Goal: Contribute content: Add original content to the website for others to see

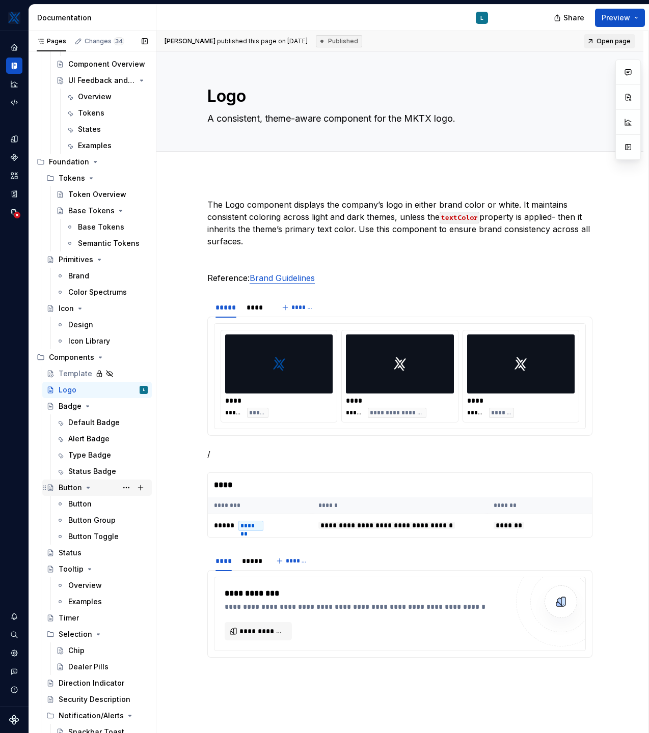
click at [73, 488] on div "Button" at bounding box center [70, 488] width 23 height 10
type textarea "*"
click at [129, 486] on button "Page tree" at bounding box center [126, 488] width 14 height 14
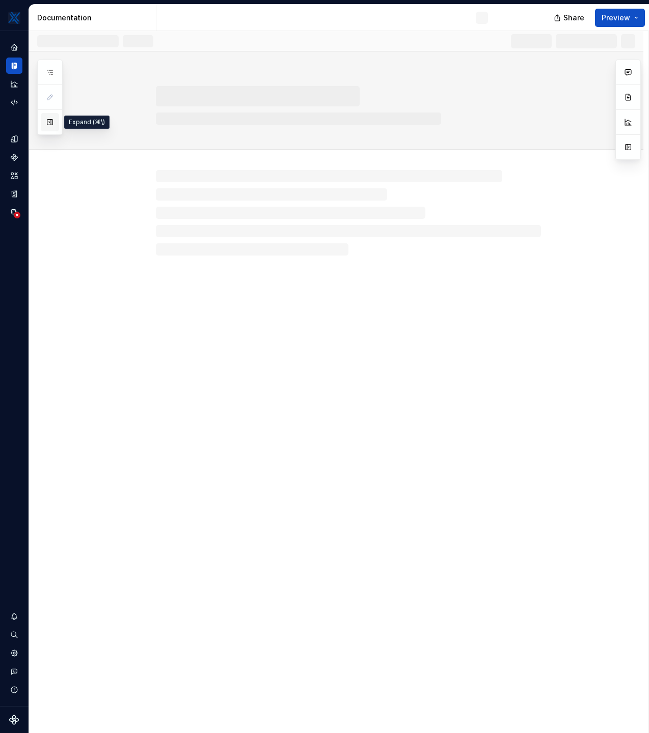
click at [49, 125] on button "button" at bounding box center [50, 122] width 18 height 18
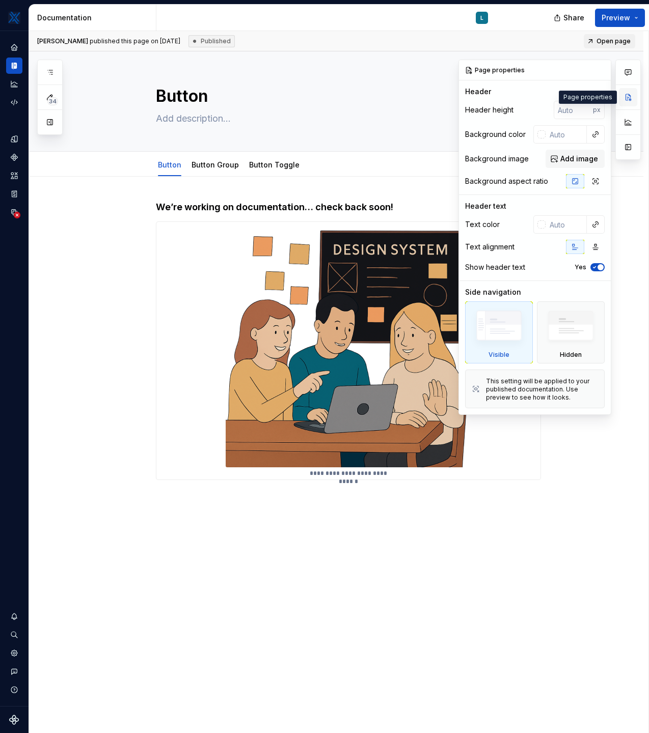
click at [626, 96] on button "button" at bounding box center [628, 97] width 18 height 18
click at [93, 217] on div "**********" at bounding box center [336, 445] width 614 height 536
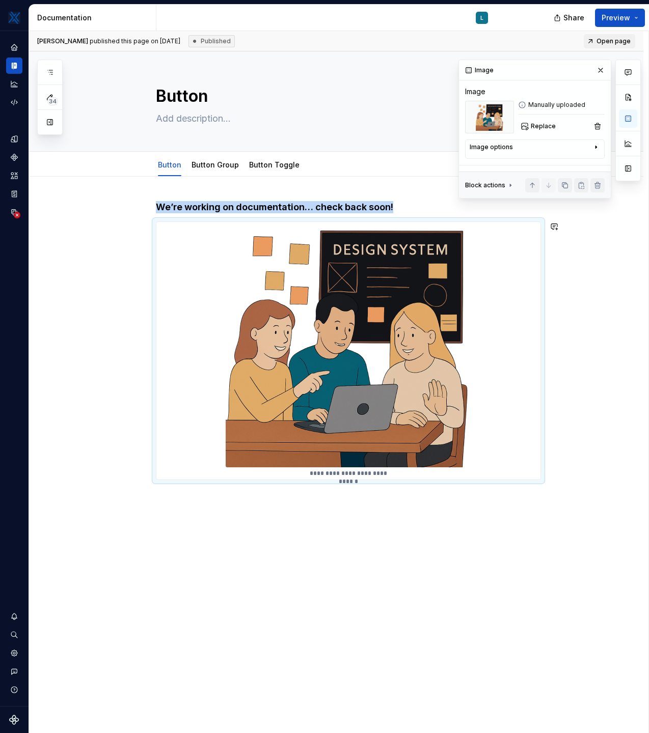
click at [218, 579] on div "**********" at bounding box center [336, 445] width 614 height 536
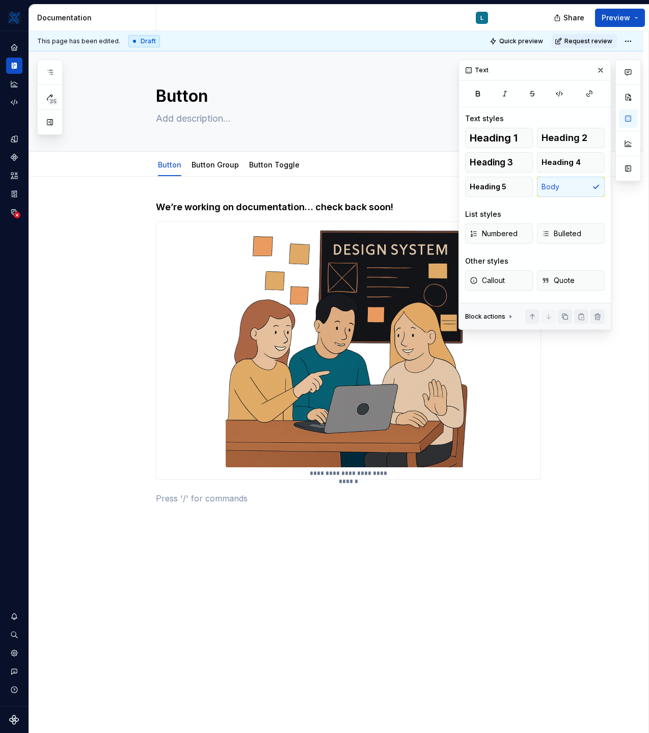
type textarea "*"
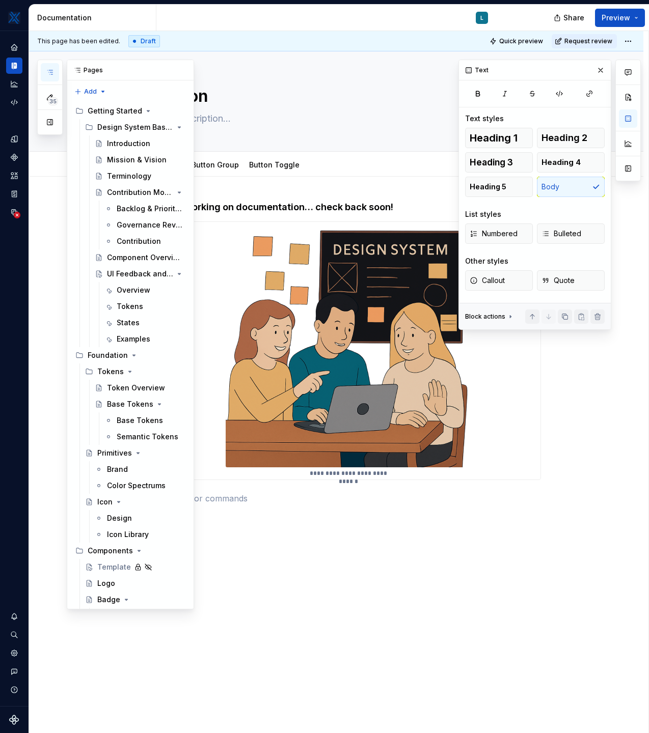
click at [47, 71] on icon "button" at bounding box center [50, 72] width 8 height 8
click at [47, 121] on button "button" at bounding box center [50, 122] width 18 height 18
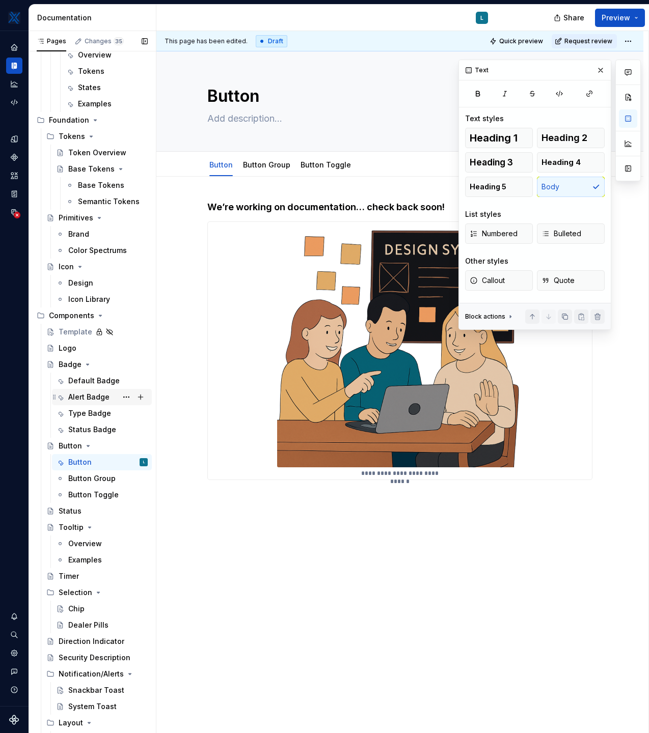
scroll to position [217, 0]
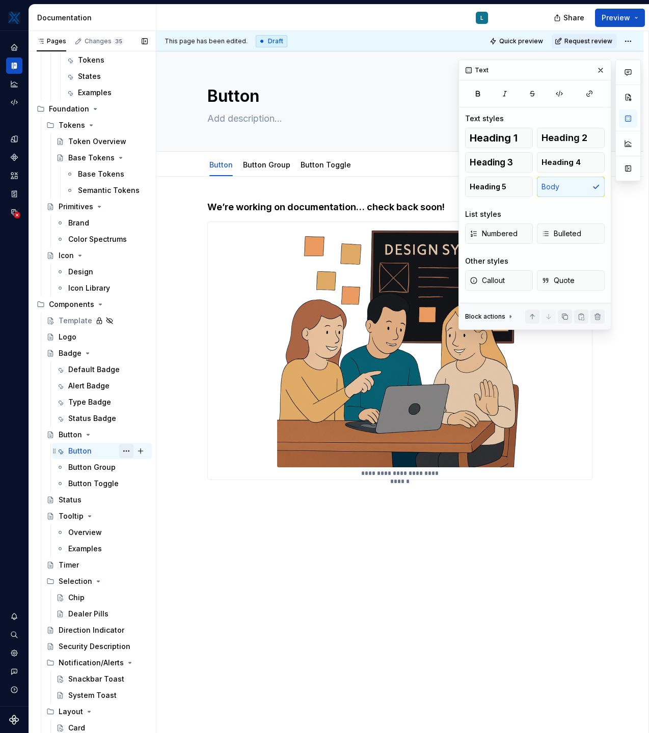
click at [126, 449] on button "Page tree" at bounding box center [126, 451] width 14 height 14
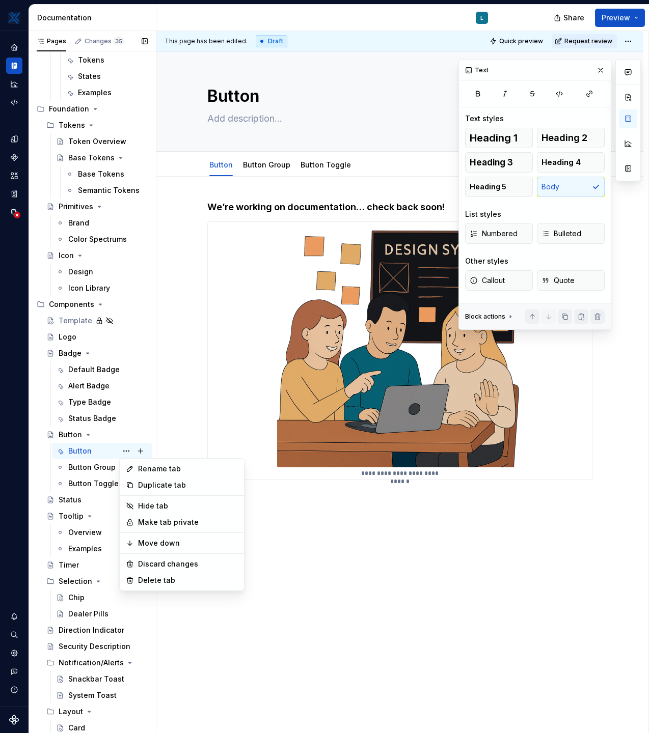
click at [103, 435] on div "Pages Changes 35 Add Accessibility guide for tree Page tree. Navigate the tree …" at bounding box center [92, 384] width 127 height 707
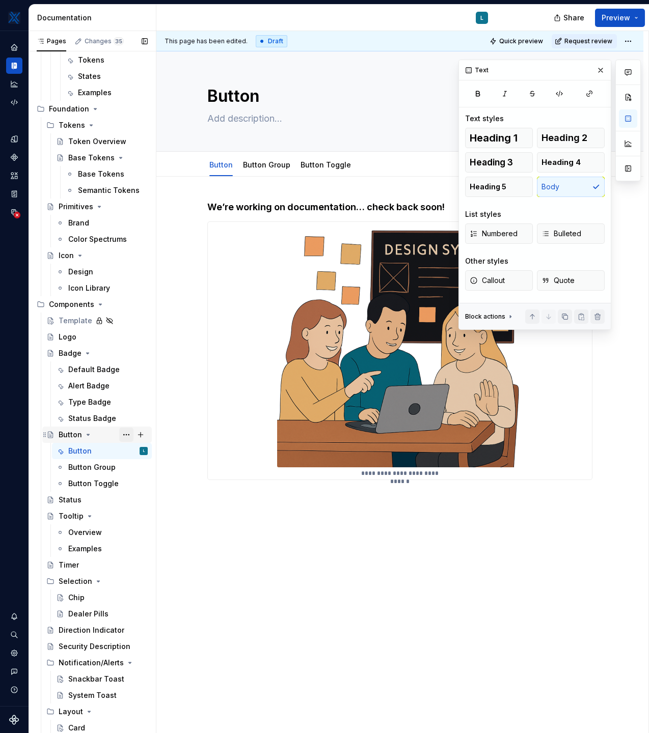
click at [126, 433] on button "Page tree" at bounding box center [126, 435] width 14 height 14
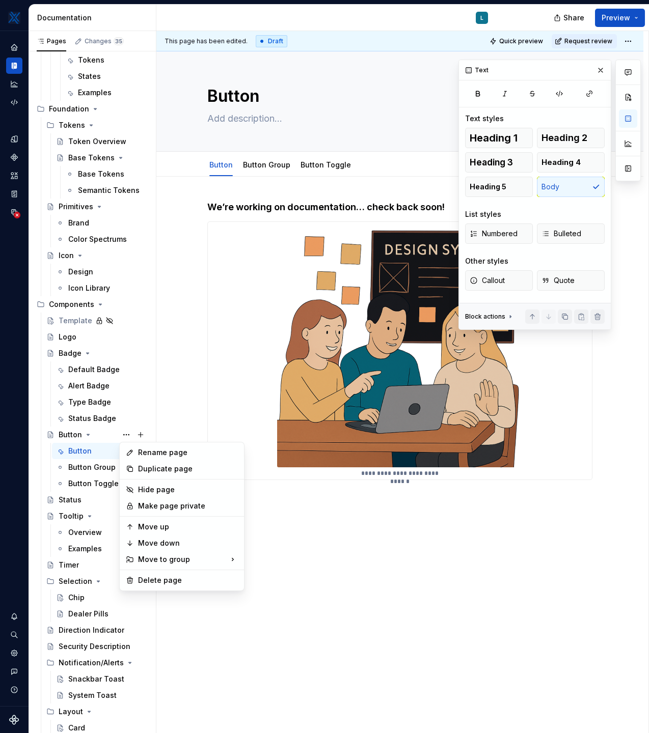
click at [507, 316] on div "Comments Open comments No comments yet Select ‘Comment’ from the block context …" at bounding box center [549, 195] width 182 height 270
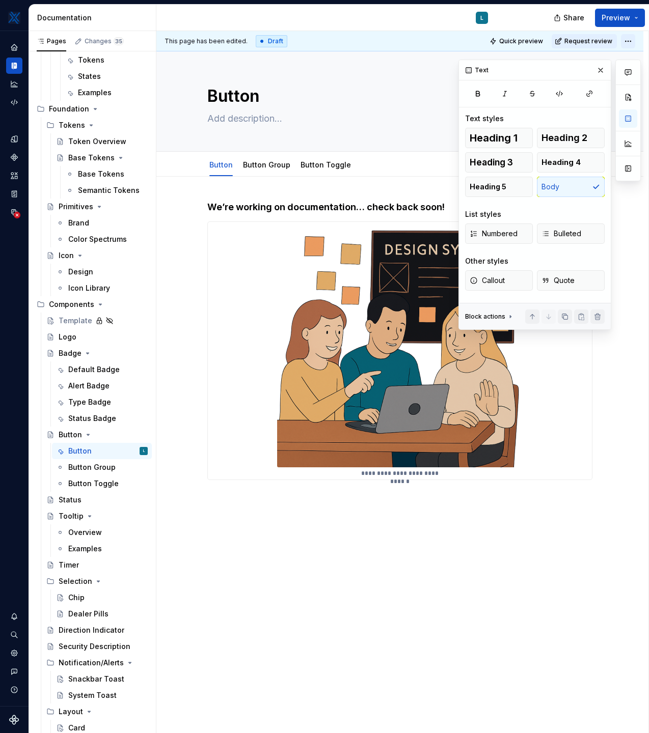
click at [635, 37] on html "MKTX L Design system data Documentation L Share Preview Pages Changes 35 Add Ac…" at bounding box center [324, 366] width 649 height 733
click at [366, 85] on html "MKTX L Design system data Documentation L Share Preview Pages Changes 35 Add Ac…" at bounding box center [324, 366] width 649 height 733
click at [181, 181] on div "**********" at bounding box center [399, 457] width 487 height 560
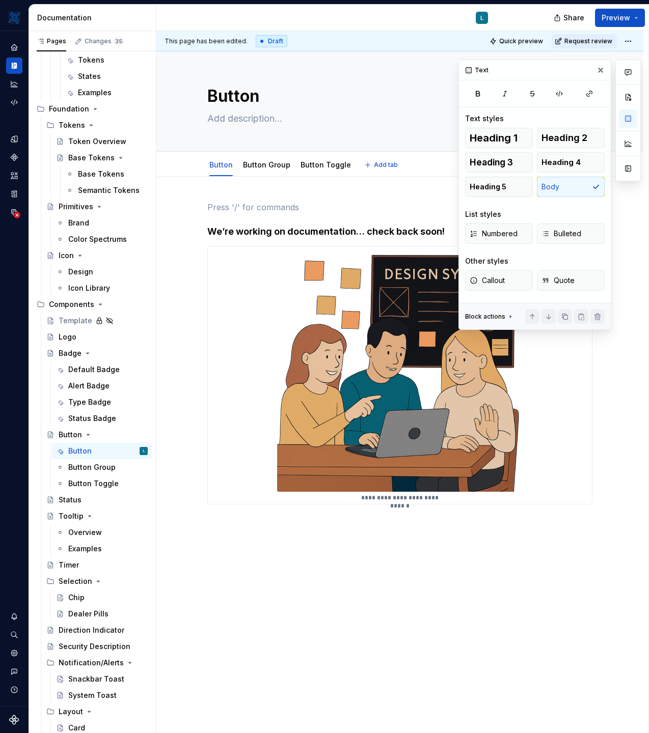
click at [177, 163] on div "Button Button Group Button Toggle Add tab" at bounding box center [399, 164] width 487 height 25
click at [174, 209] on div "**********" at bounding box center [399, 469] width 487 height 585
click at [643, 411] on div "**********" at bounding box center [399, 469] width 487 height 585
click at [271, 645] on div "**********" at bounding box center [399, 469] width 487 height 585
click at [268, 622] on div "**********" at bounding box center [399, 469] width 487 height 585
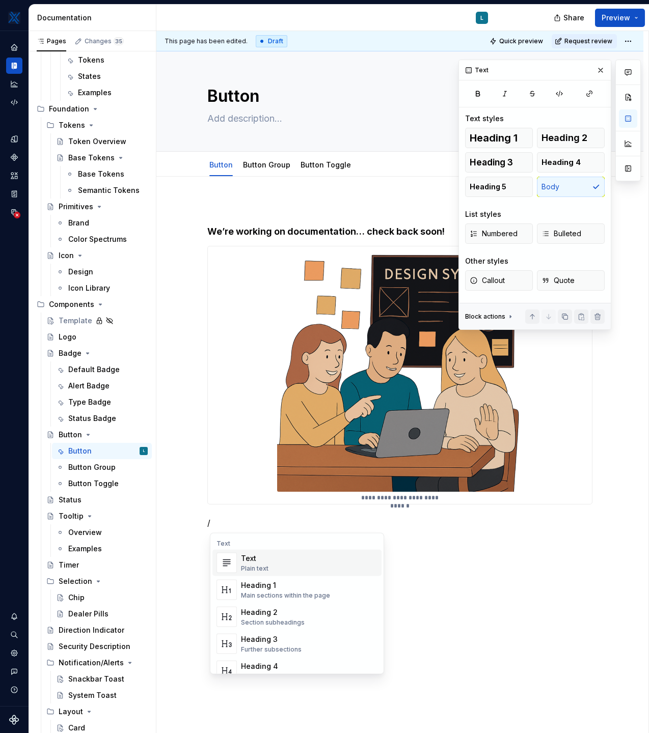
click at [510, 574] on div "**********" at bounding box center [399, 469] width 487 height 585
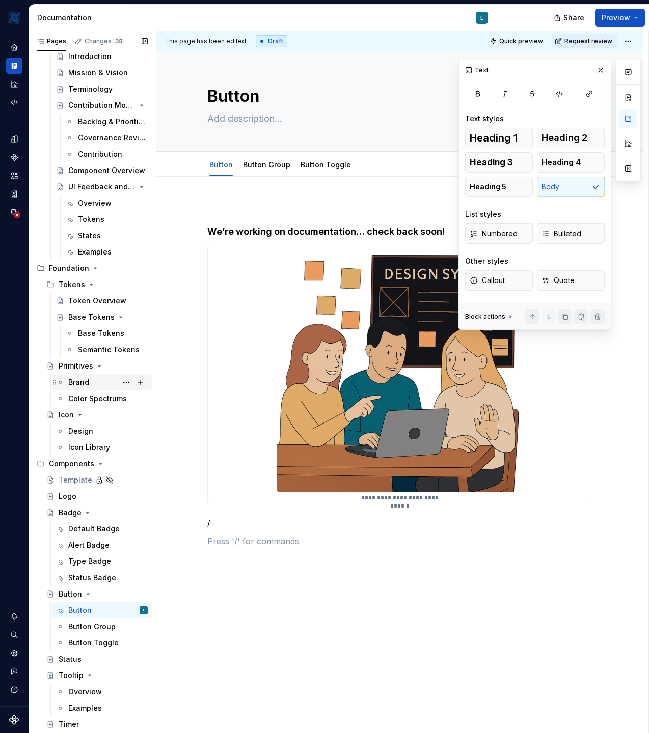
scroll to position [0, 0]
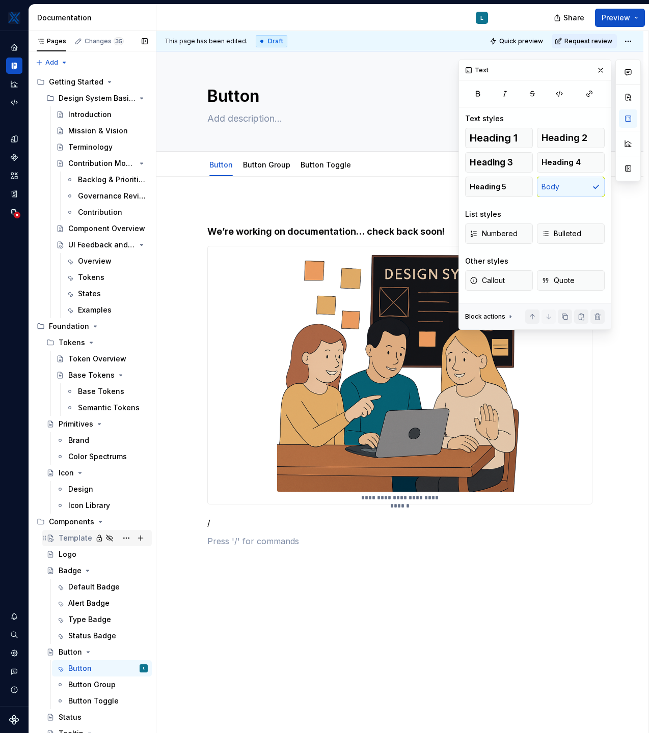
click at [69, 537] on div "Template" at bounding box center [76, 538] width 34 height 10
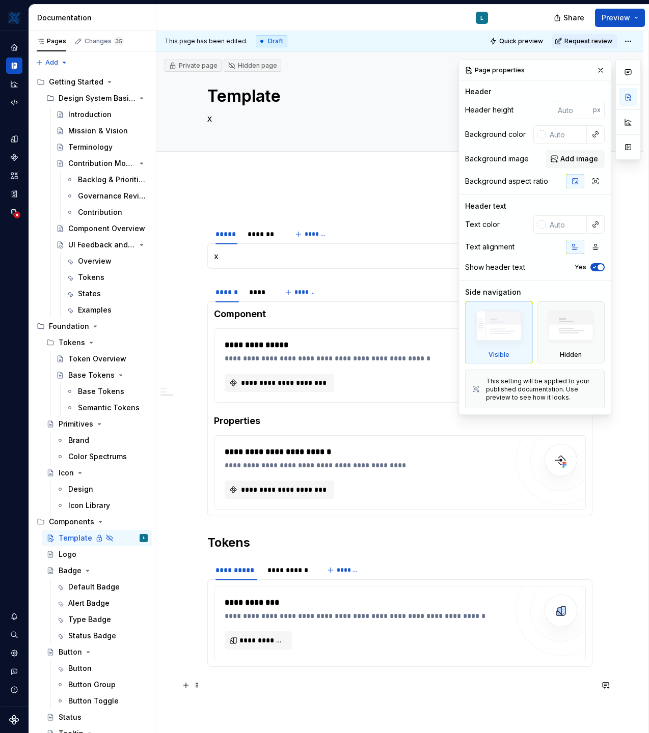
click at [241, 684] on p at bounding box center [399, 685] width 385 height 12
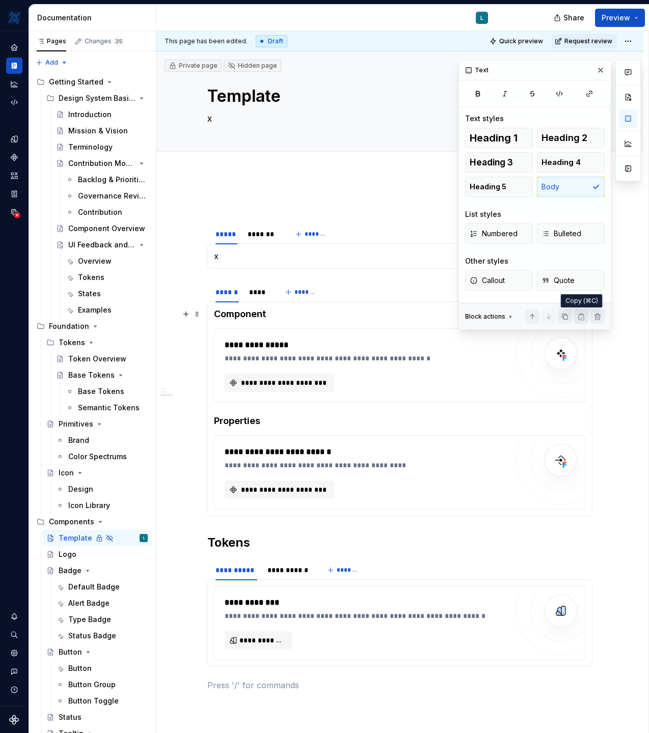
click at [581, 318] on button "button" at bounding box center [581, 317] width 14 height 14
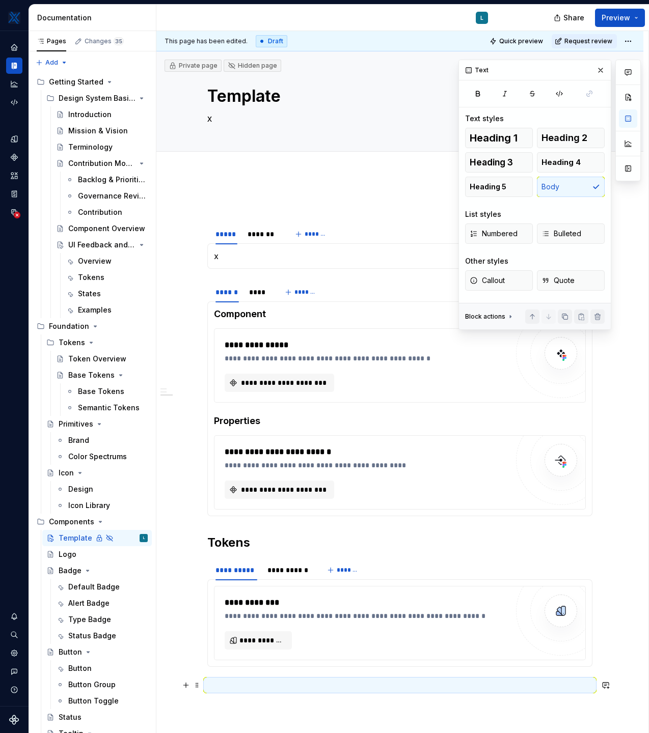
click at [209, 687] on p at bounding box center [399, 685] width 385 height 12
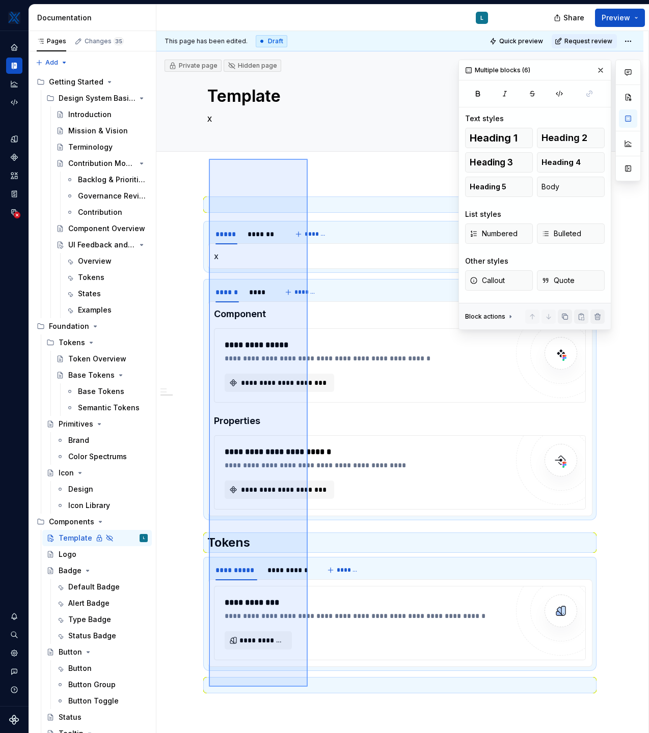
drag, startPoint x: 209, startPoint y: 687, endPoint x: 308, endPoint y: 159, distance: 537.2
click at [308, 159] on div "**********" at bounding box center [402, 382] width 492 height 703
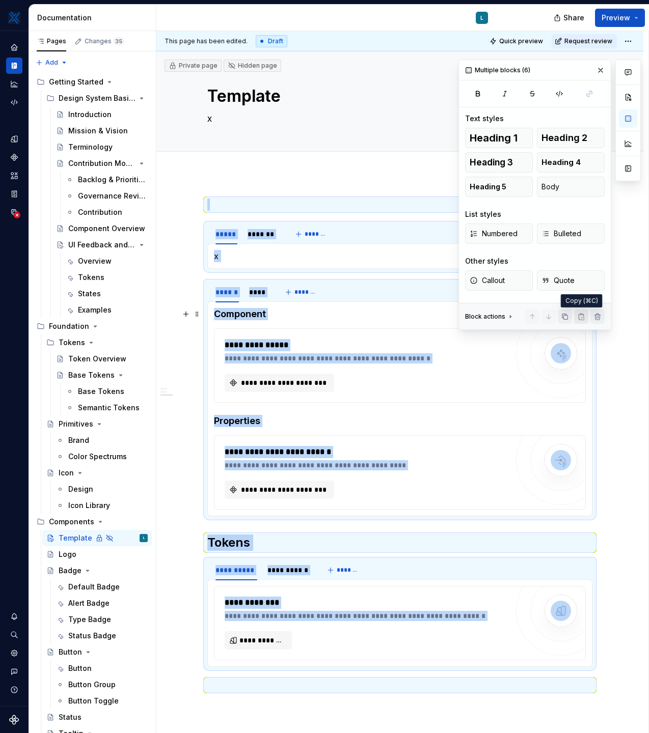
click at [581, 317] on button "button" at bounding box center [581, 317] width 14 height 14
click at [69, 652] on div "Button" at bounding box center [70, 652] width 23 height 10
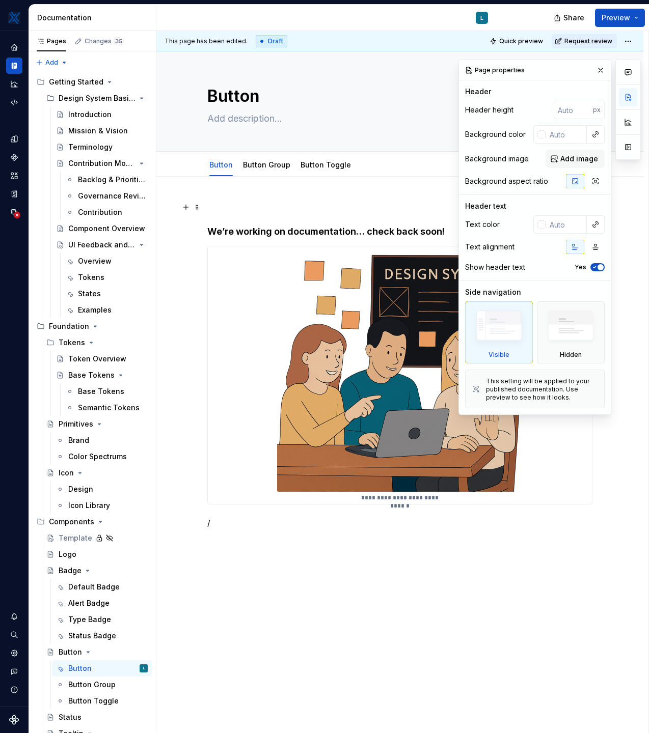
click at [218, 210] on p at bounding box center [399, 207] width 385 height 12
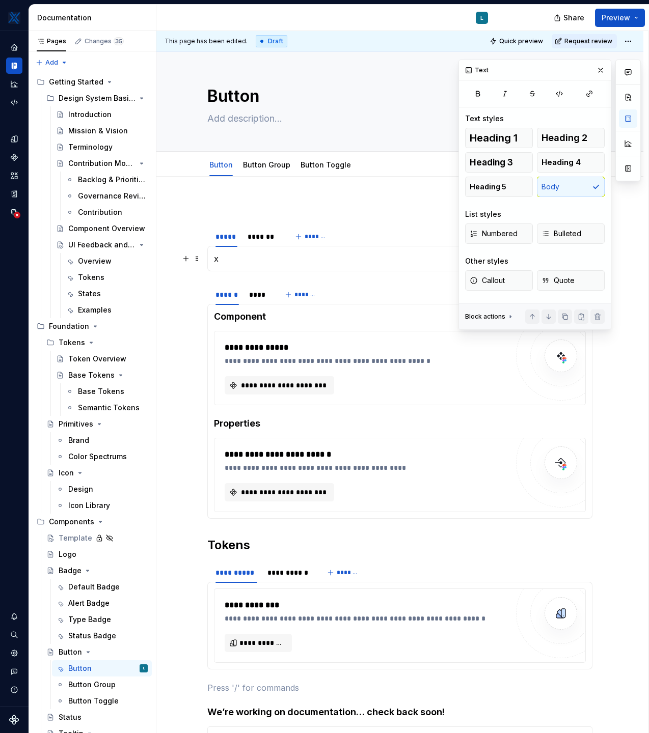
click at [223, 258] on p "x" at bounding box center [400, 259] width 372 height 12
click at [260, 118] on textarea at bounding box center [397, 118] width 385 height 16
paste textarea "The Button component initiates user actions and supports workflows throughout t…"
type textarea "*"
type textarea "The Button component initiates user actions and supports workflows throughout t…"
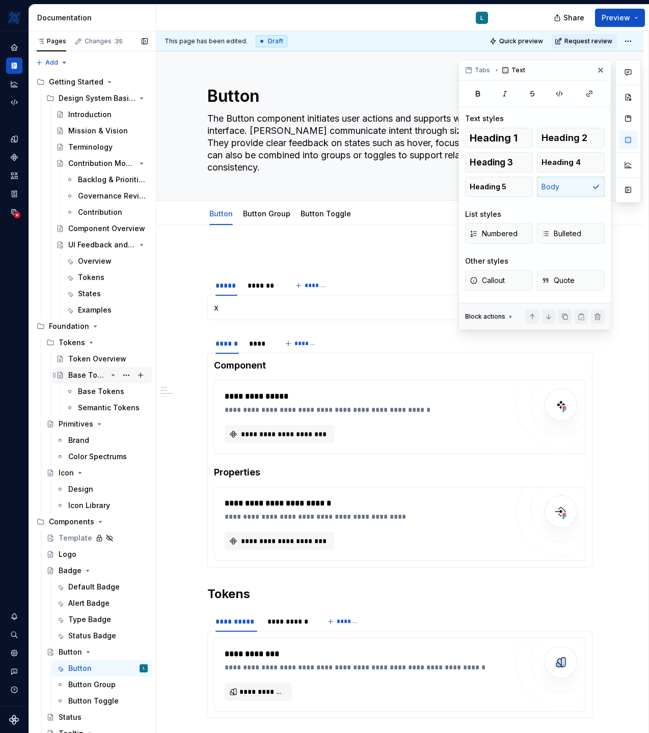
type textarea "*"
type textarea "The Button component initiates user actions and supports workflows throughout t…"
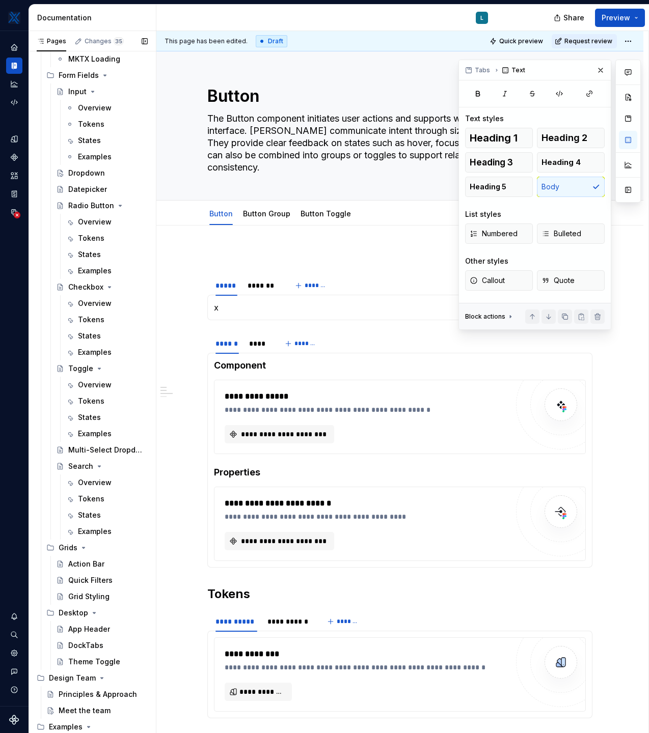
scroll to position [1065, 0]
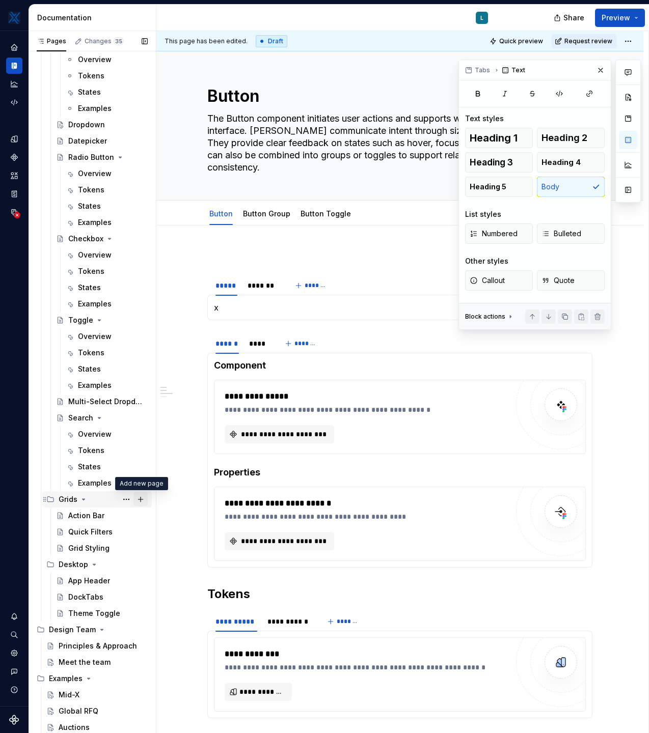
click at [141, 500] on button "Page tree" at bounding box center [140, 499] width 14 height 14
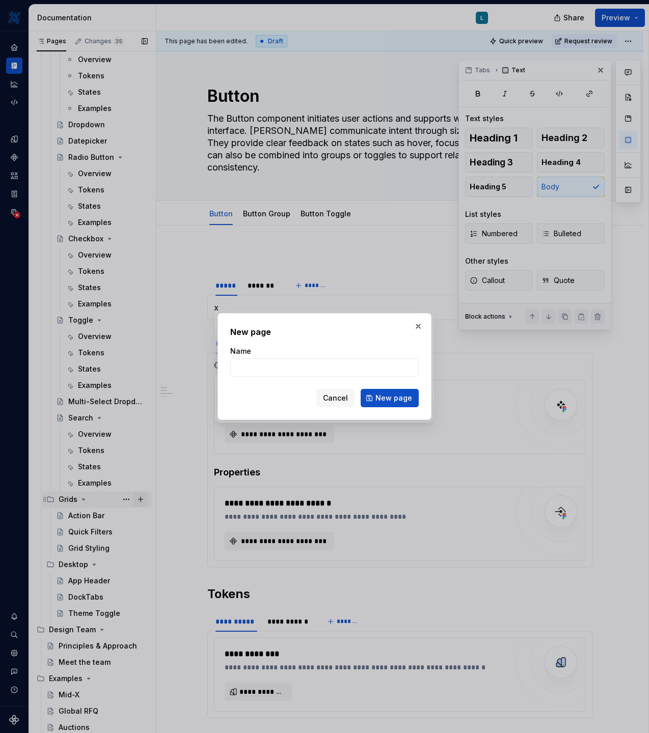
type textarea "*"
click at [264, 364] on input "Name" at bounding box center [324, 367] width 188 height 18
click at [260, 366] on input "Name" at bounding box center [324, 367] width 188 height 18
type input "Manage Columns"
click at [396, 396] on span "New page" at bounding box center [393, 398] width 37 height 10
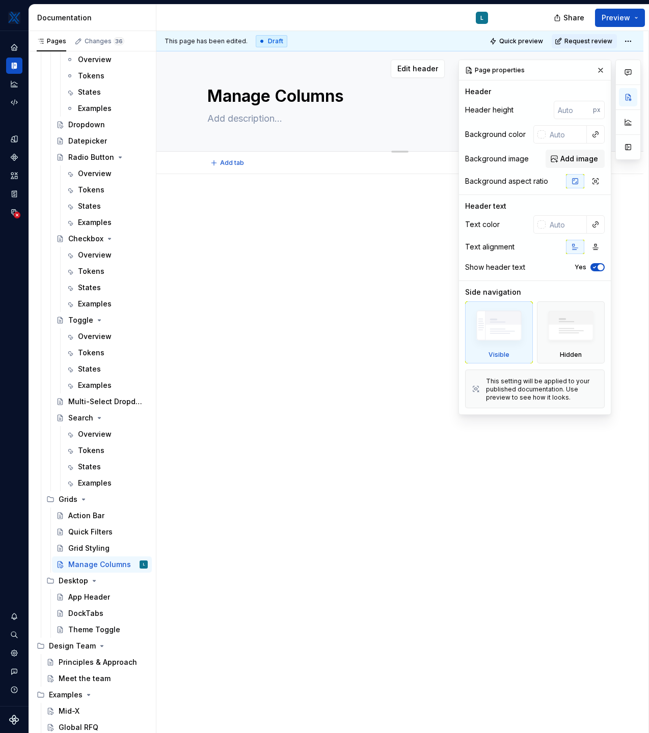
click at [229, 120] on textarea at bounding box center [397, 118] width 385 height 16
paste textarea "The Manage Columns component allows users to customize how data is displayed in…"
type textarea "*"
type textarea "The Manage Columns component allows users to customize how data is displayed in…"
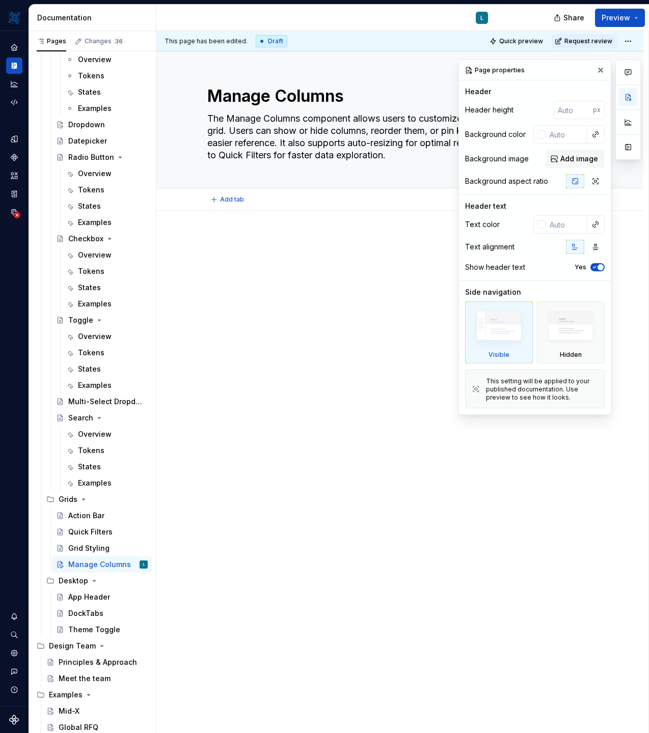
type textarea "*"
type textarea "The Manage Columns component allows users to customize how data is displayed in…"
click at [241, 282] on div at bounding box center [399, 260] width 385 height 51
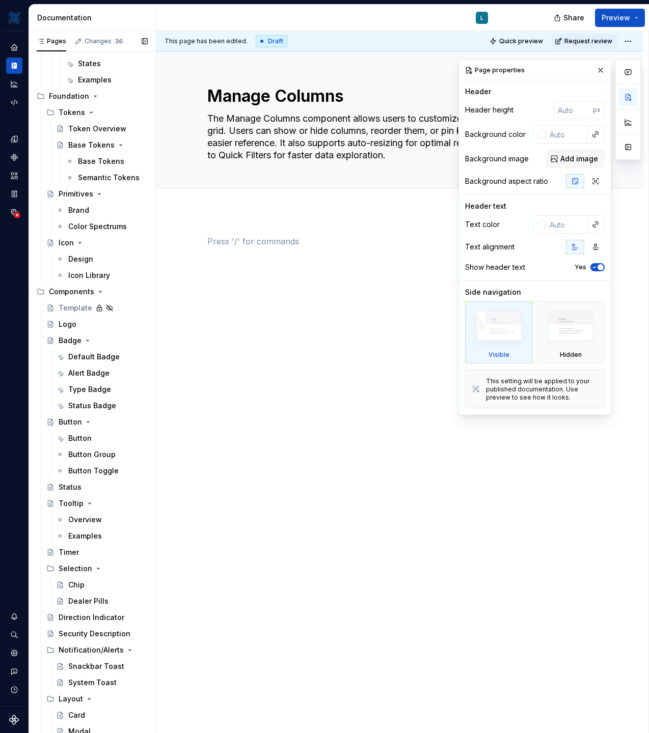
scroll to position [228, 0]
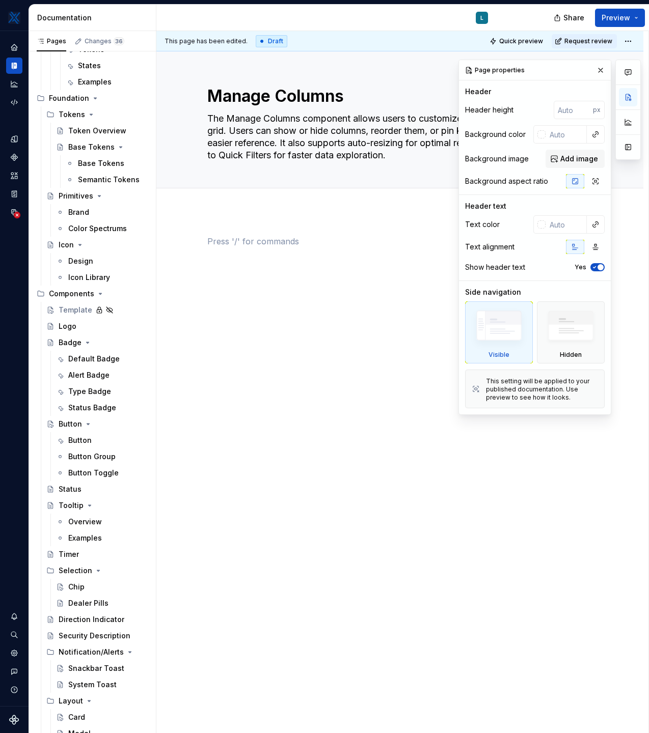
click at [304, 239] on p at bounding box center [399, 241] width 385 height 12
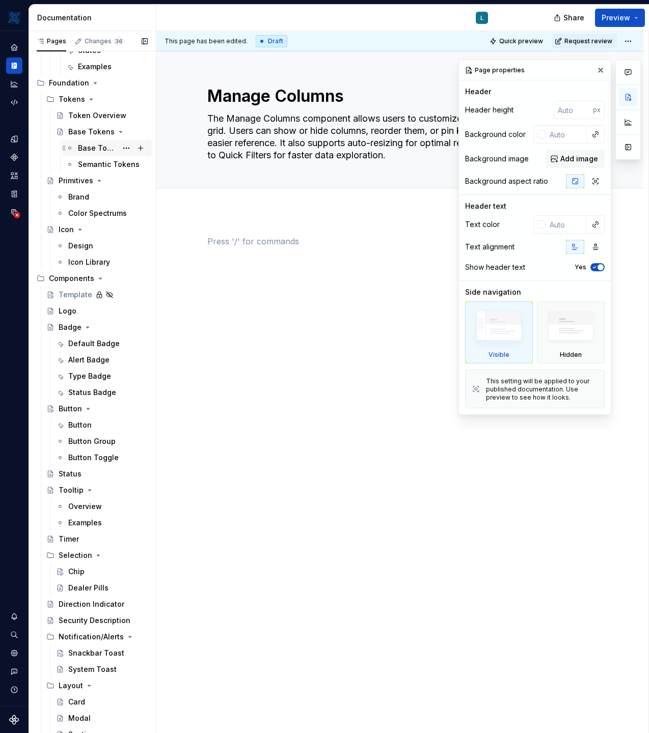
scroll to position [259, 0]
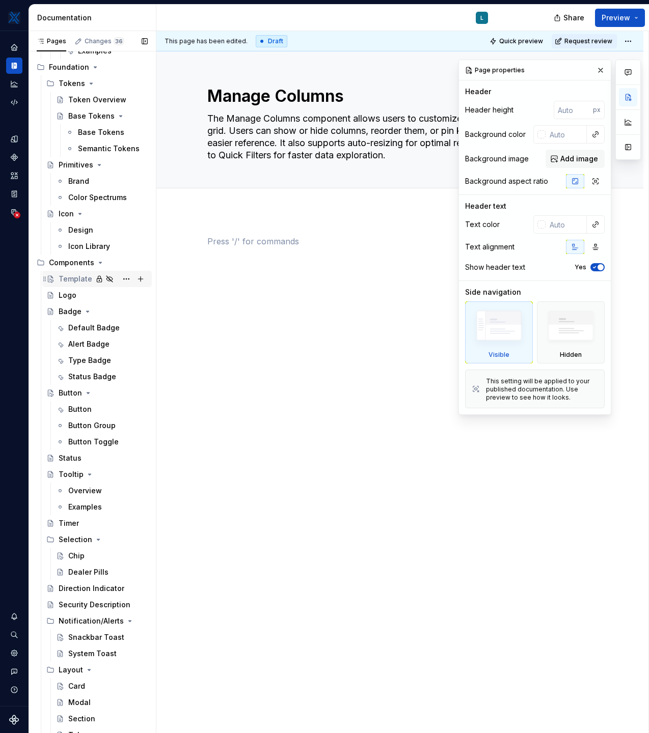
click at [67, 273] on div "Template" at bounding box center [103, 279] width 89 height 14
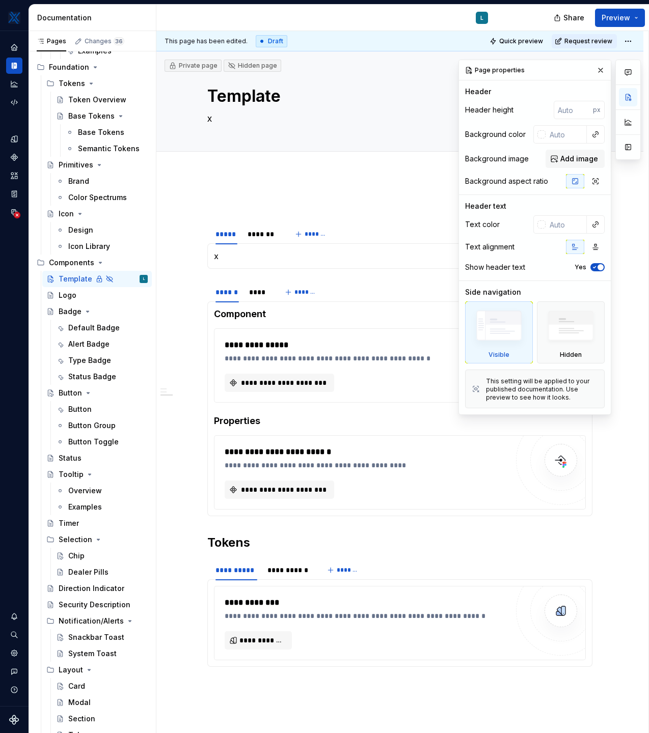
click at [213, 215] on div "**********" at bounding box center [399, 445] width 385 height 493
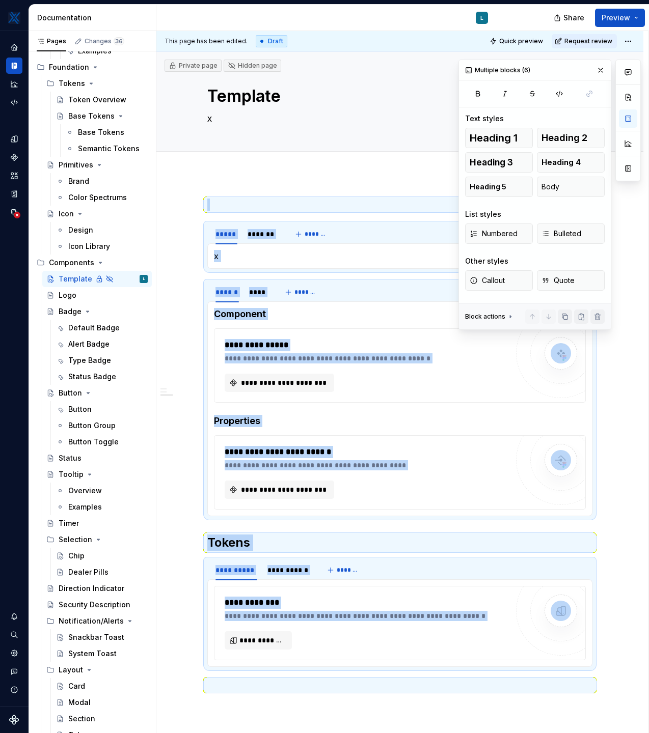
copy div "**********"
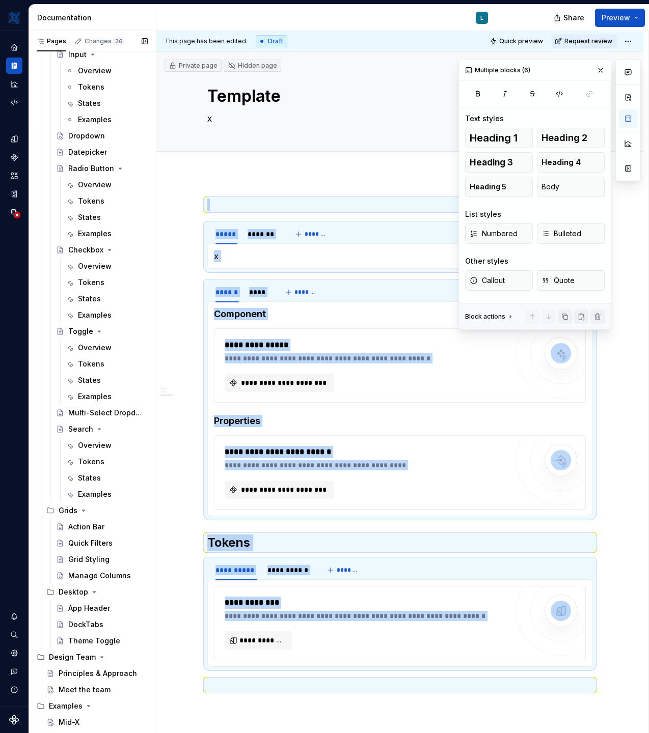
scroll to position [1056, 0]
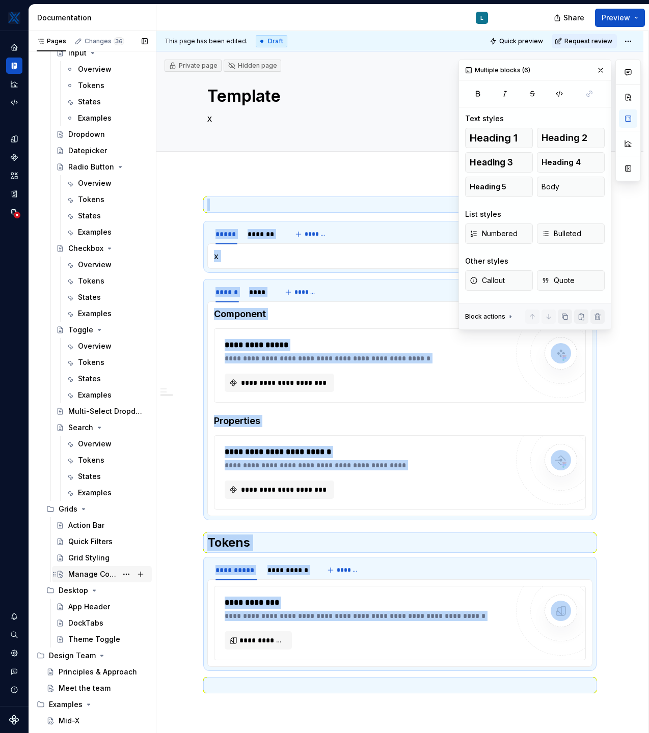
click at [81, 575] on div "Manage Columns" at bounding box center [92, 574] width 49 height 10
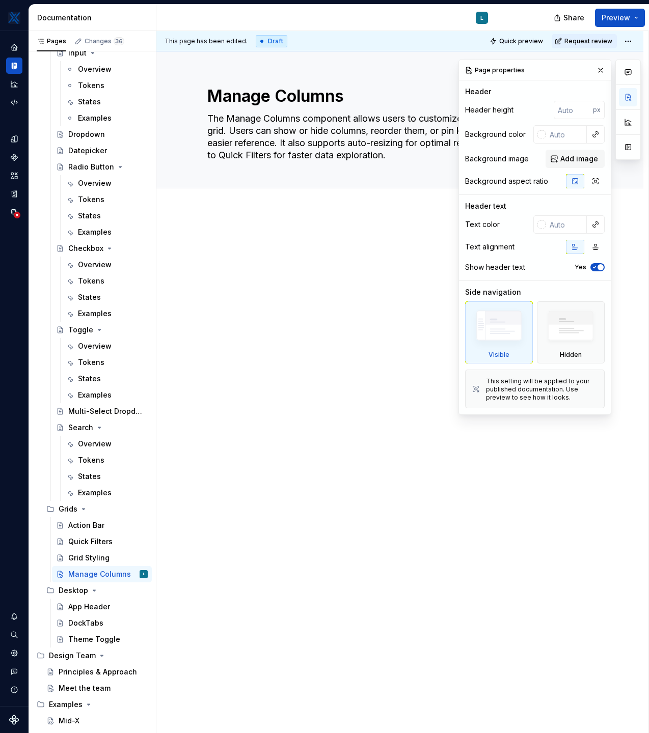
click at [230, 248] on div at bounding box center [399, 254] width 385 height 39
type textarea "*"
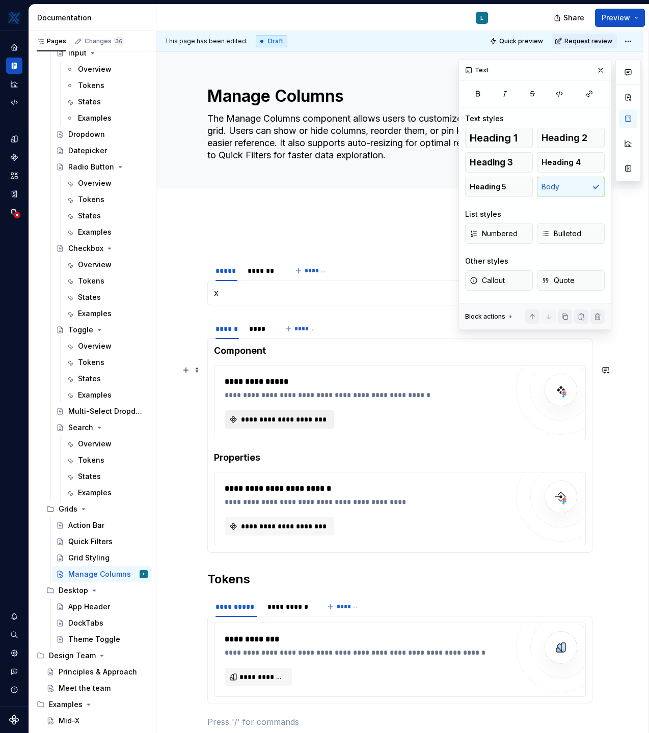
click at [259, 422] on span "**********" at bounding box center [283, 419] width 88 height 10
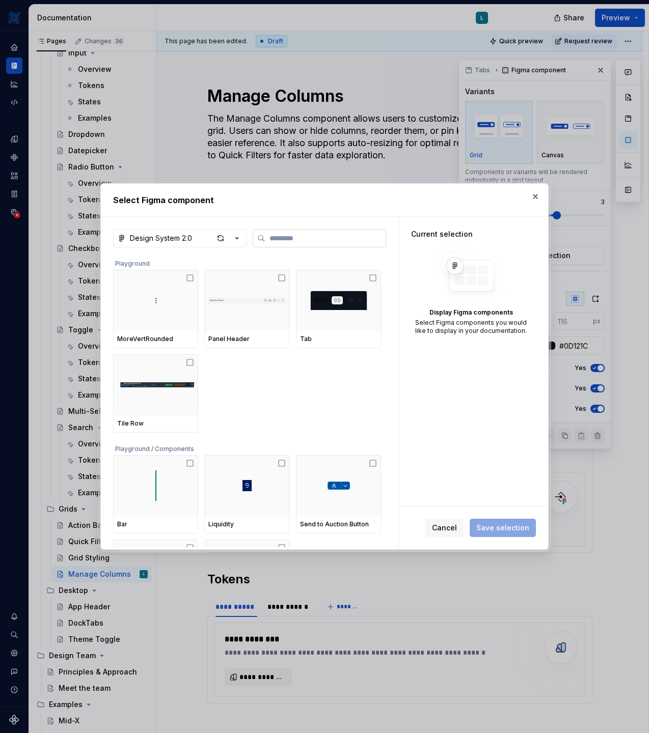
click at [282, 238] on input "search" at bounding box center [325, 238] width 120 height 10
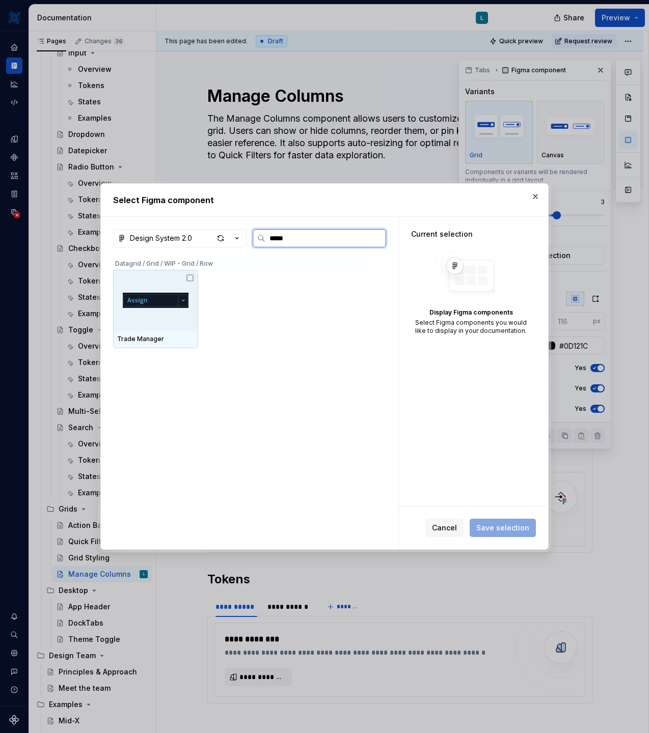
type input "******"
click at [445, 527] on span "Cancel" at bounding box center [444, 528] width 25 height 10
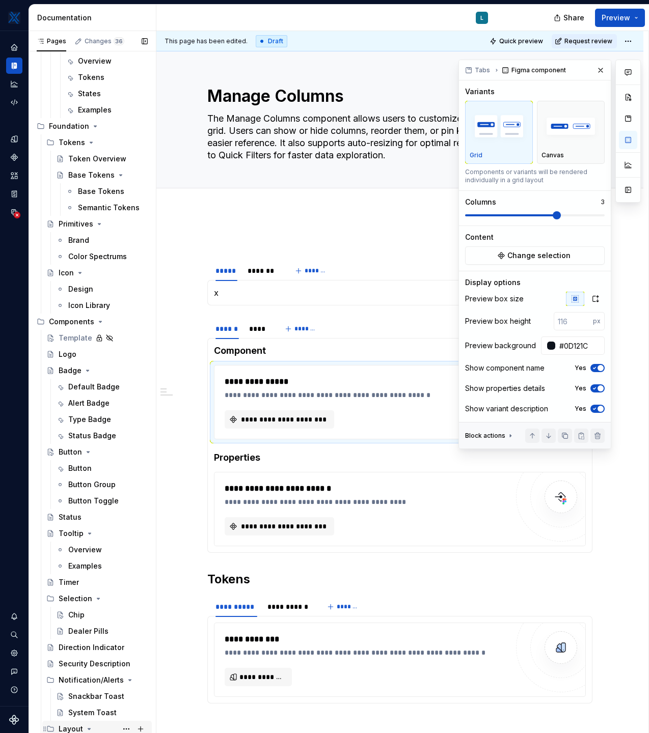
scroll to position [191, 0]
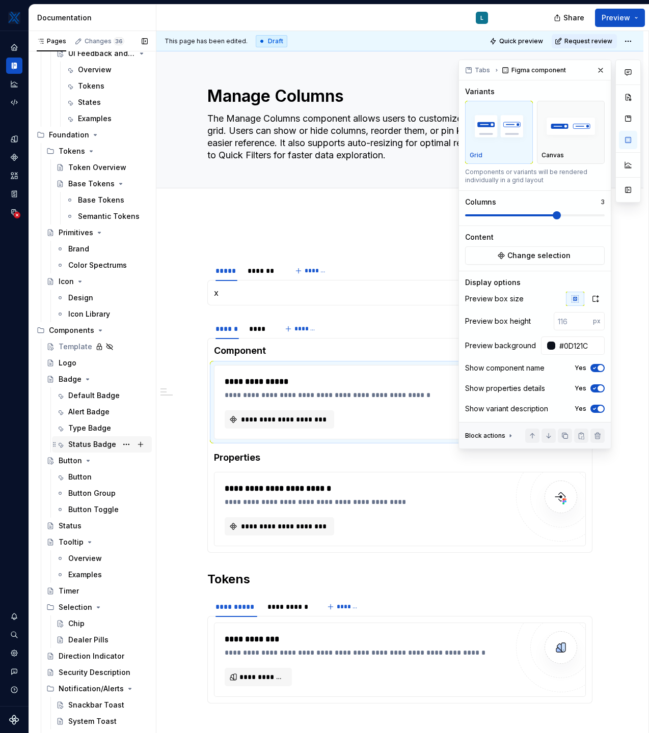
click at [87, 447] on div "Status Badge" at bounding box center [92, 444] width 48 height 10
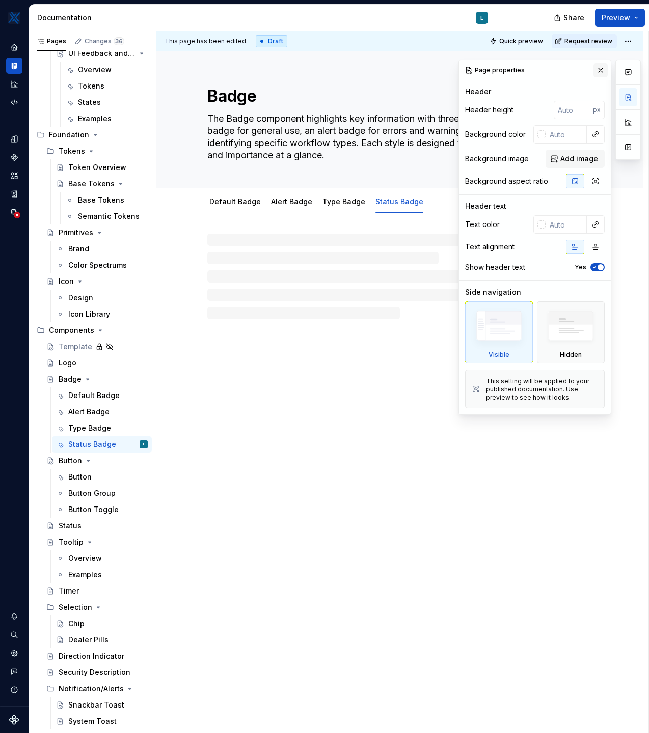
click at [598, 72] on button "button" at bounding box center [600, 70] width 14 height 14
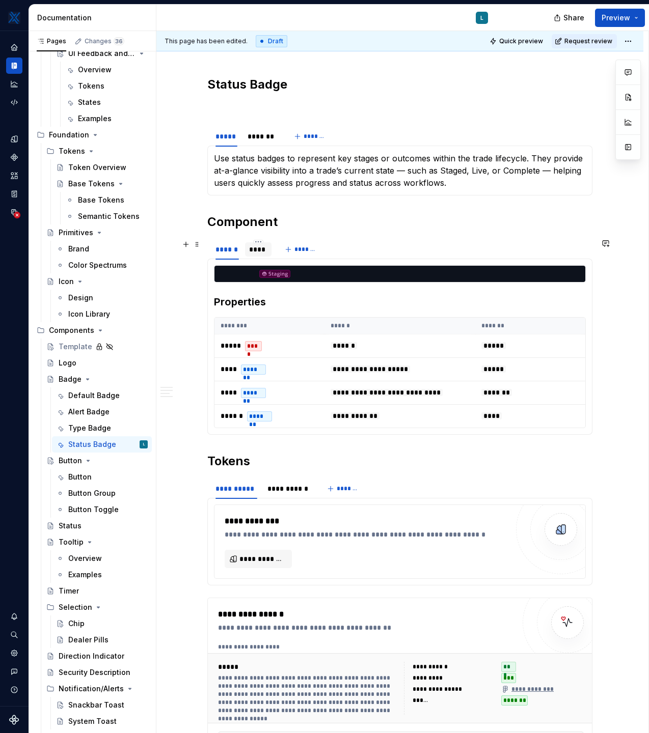
scroll to position [189, 0]
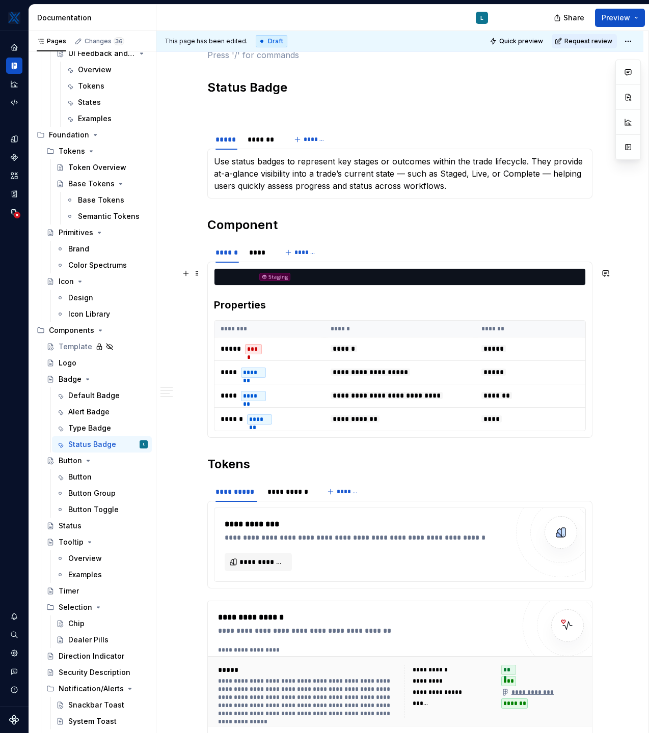
click at [491, 280] on div at bounding box center [399, 277] width 371 height 16
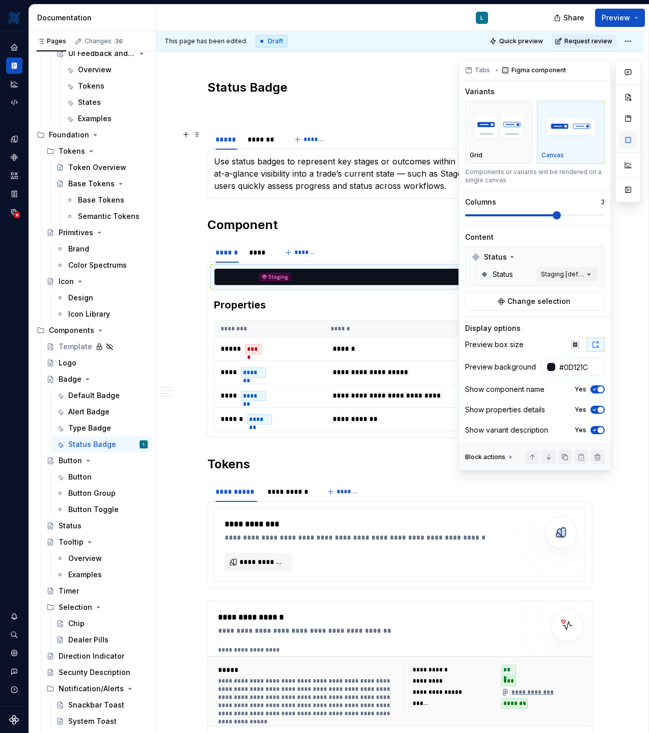
click at [630, 138] on button "button" at bounding box center [628, 140] width 18 height 18
type textarea "*"
click at [505, 301] on button "Change selection" at bounding box center [535, 301] width 140 height 18
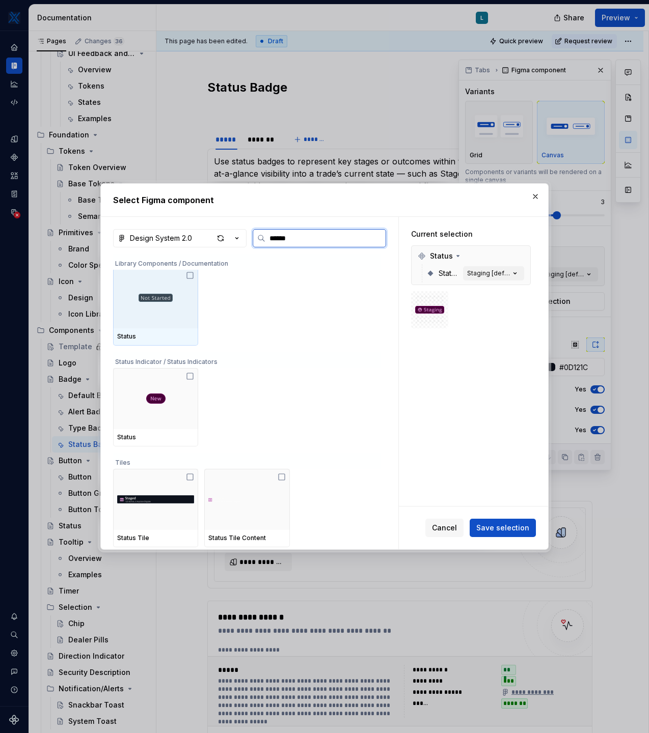
scroll to position [0, 0]
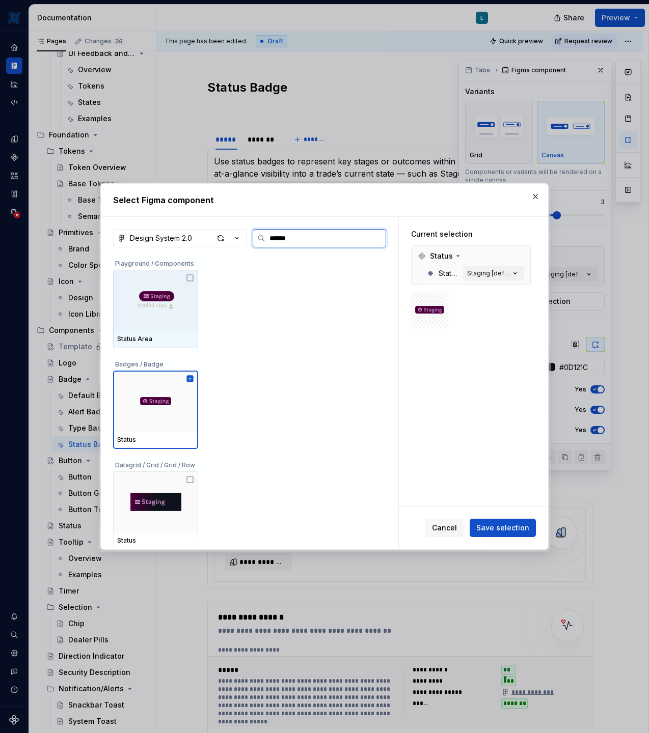
click at [299, 237] on input "******" at bounding box center [325, 238] width 120 height 10
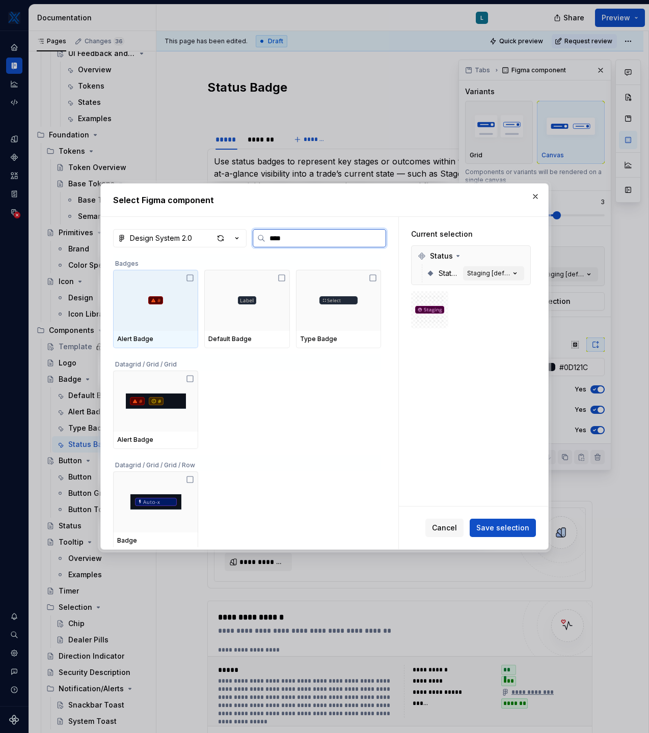
type input "*****"
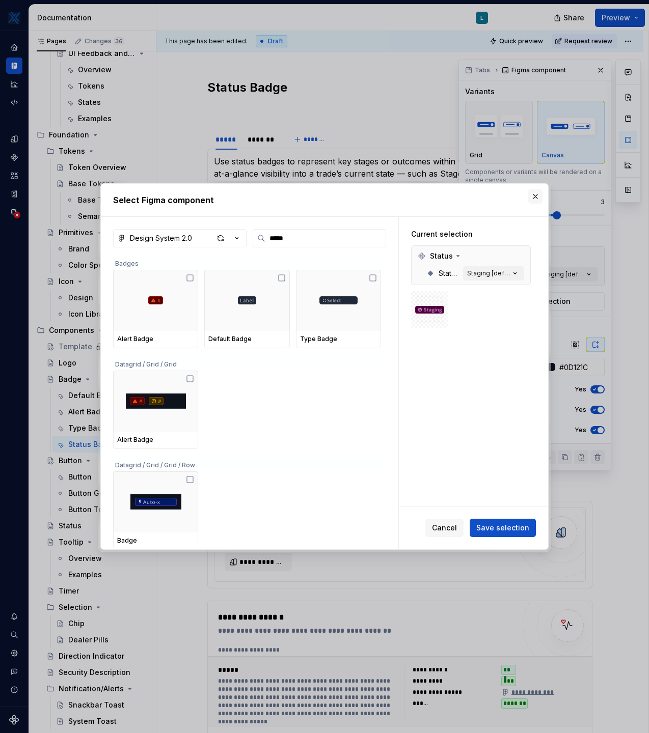
click at [534, 201] on button "button" at bounding box center [535, 196] width 14 height 14
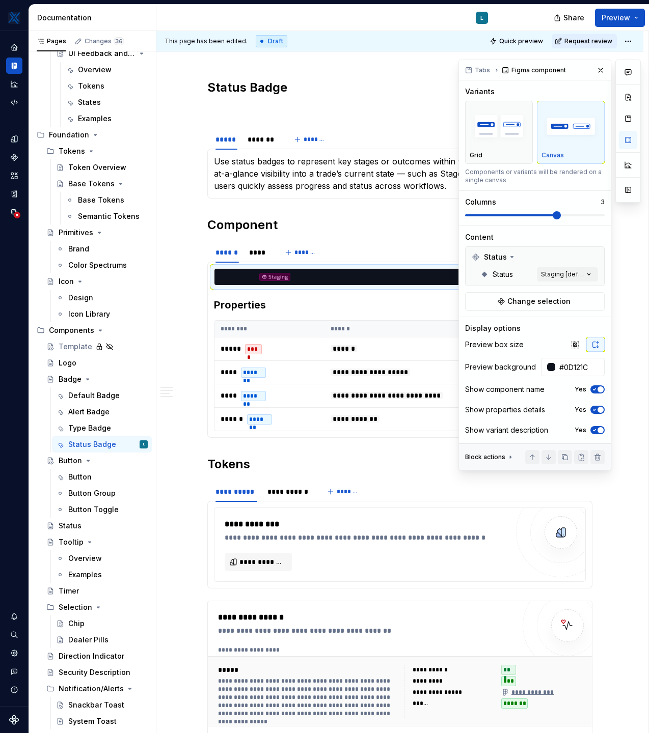
click at [347, 236] on div "**********" at bounding box center [399, 412] width 385 height 727
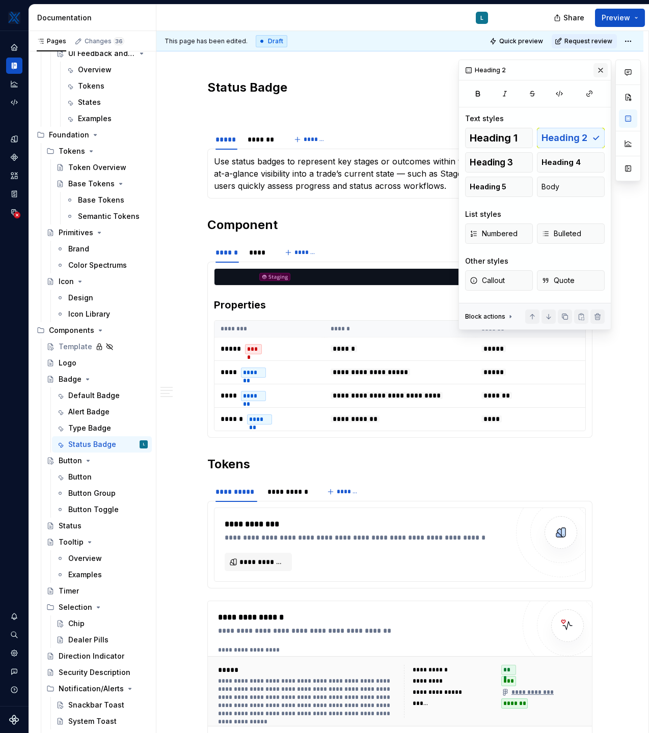
click at [597, 70] on button "button" at bounding box center [600, 70] width 14 height 14
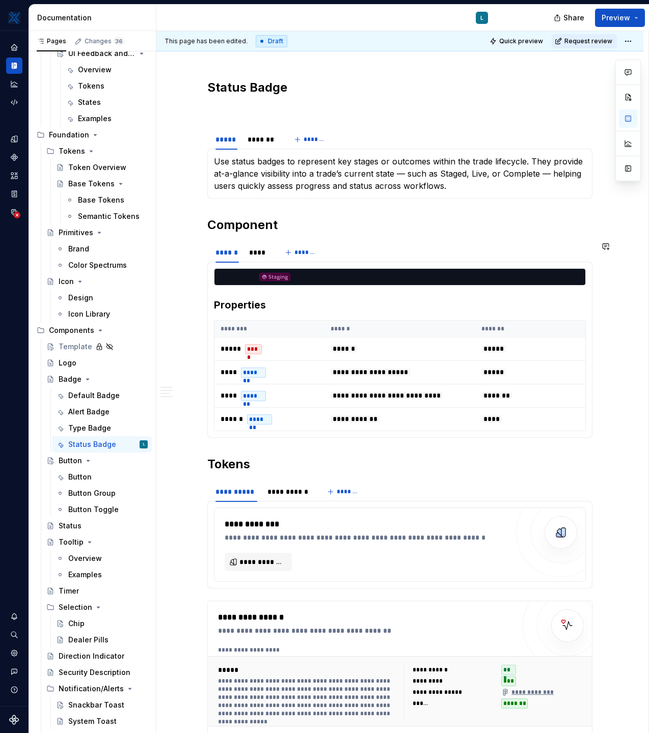
type textarea "*"
